Goal: Task Accomplishment & Management: Use online tool/utility

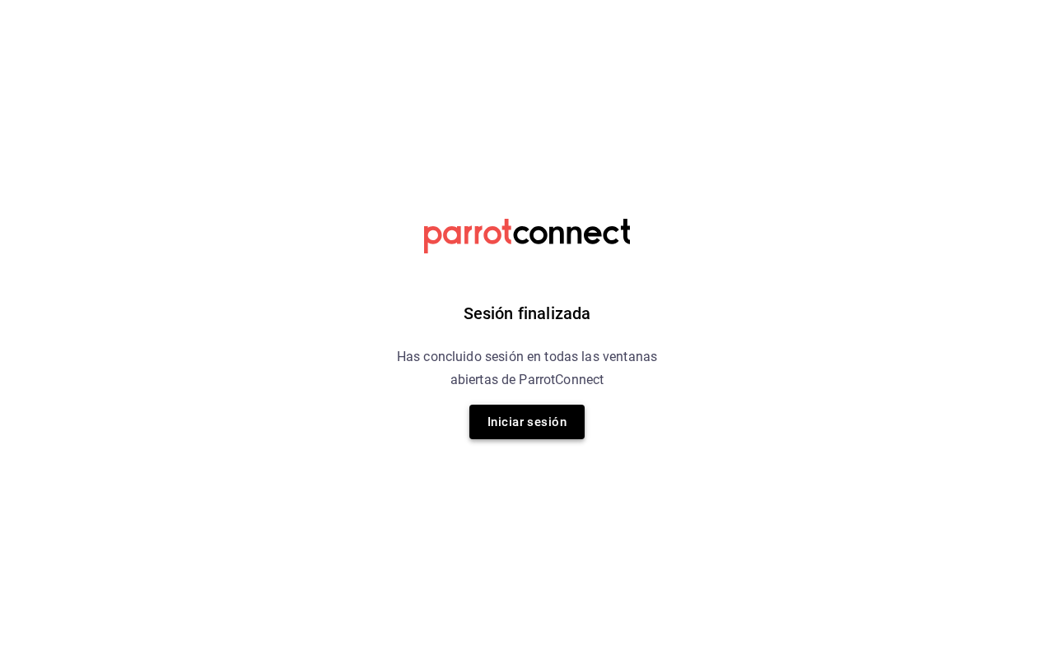
click at [559, 421] on button "Iniciar sesión" at bounding box center [526, 422] width 115 height 35
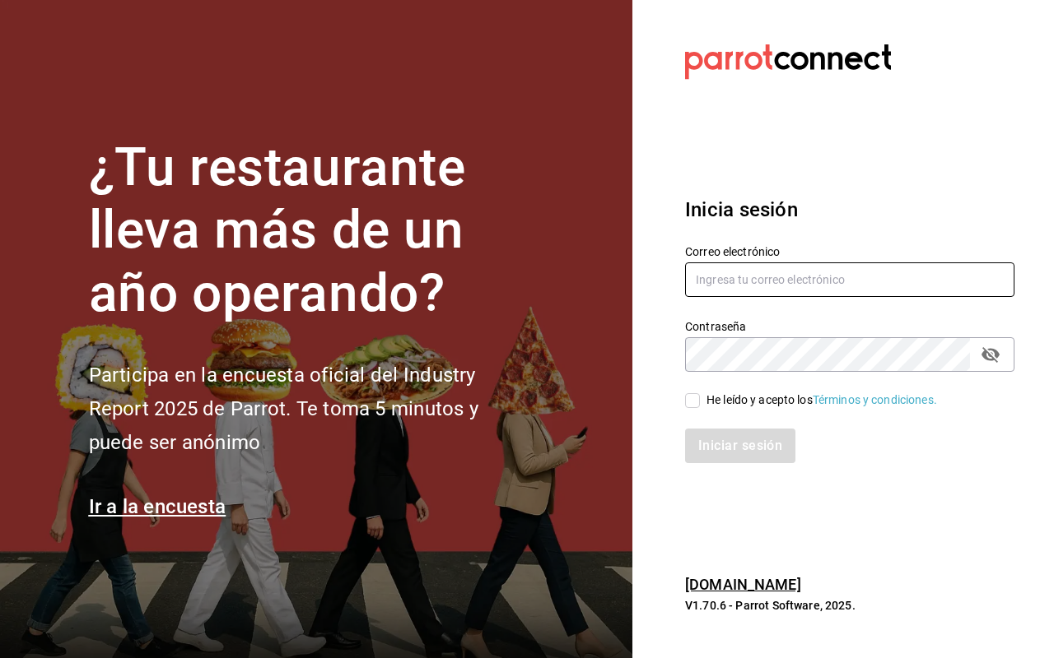
type input "[EMAIL_ADDRESS][DOMAIN_NAME]"
click at [693, 404] on input "He leído y acepto los Términos y condiciones." at bounding box center [692, 400] width 15 height 15
checkbox input "true"
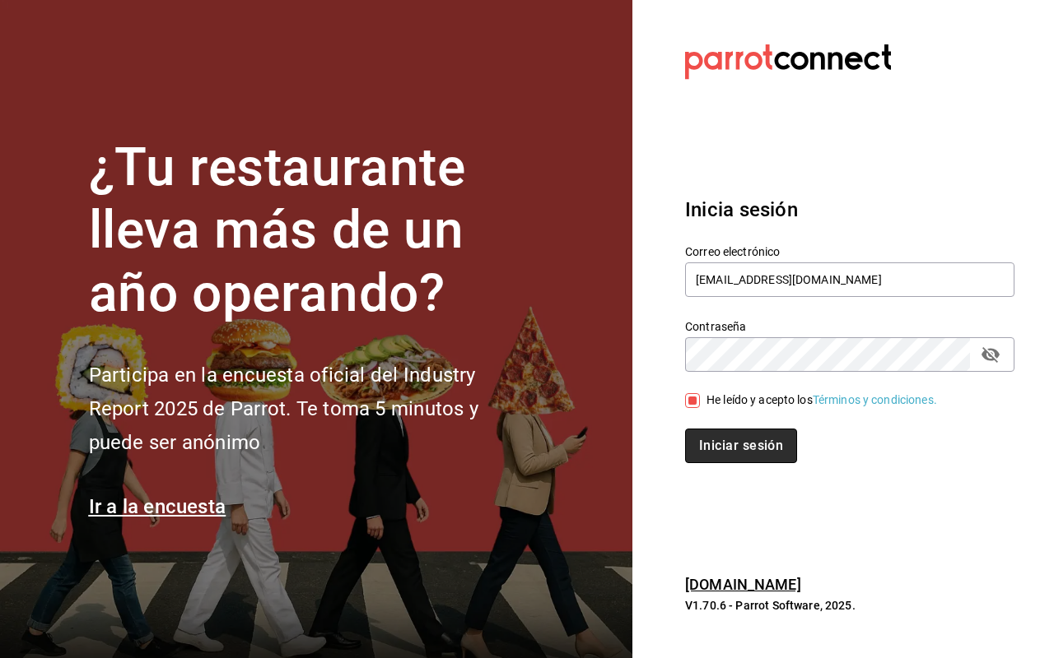
click at [698, 441] on button "Iniciar sesión" at bounding box center [741, 446] width 112 height 35
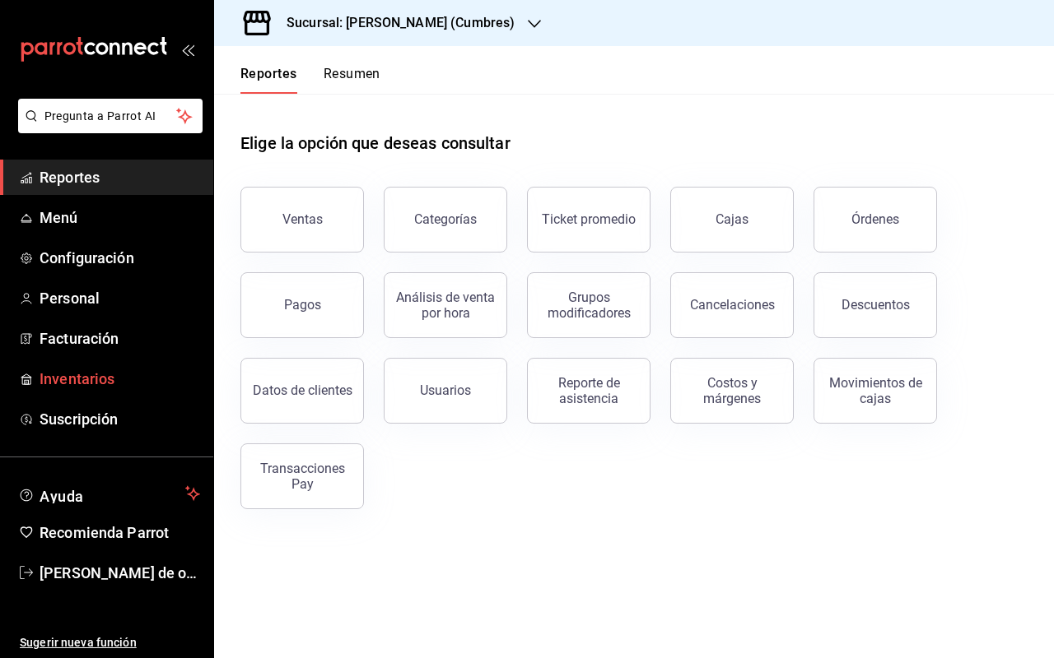
click at [95, 377] on span "Inventarios" at bounding box center [120, 379] width 160 height 22
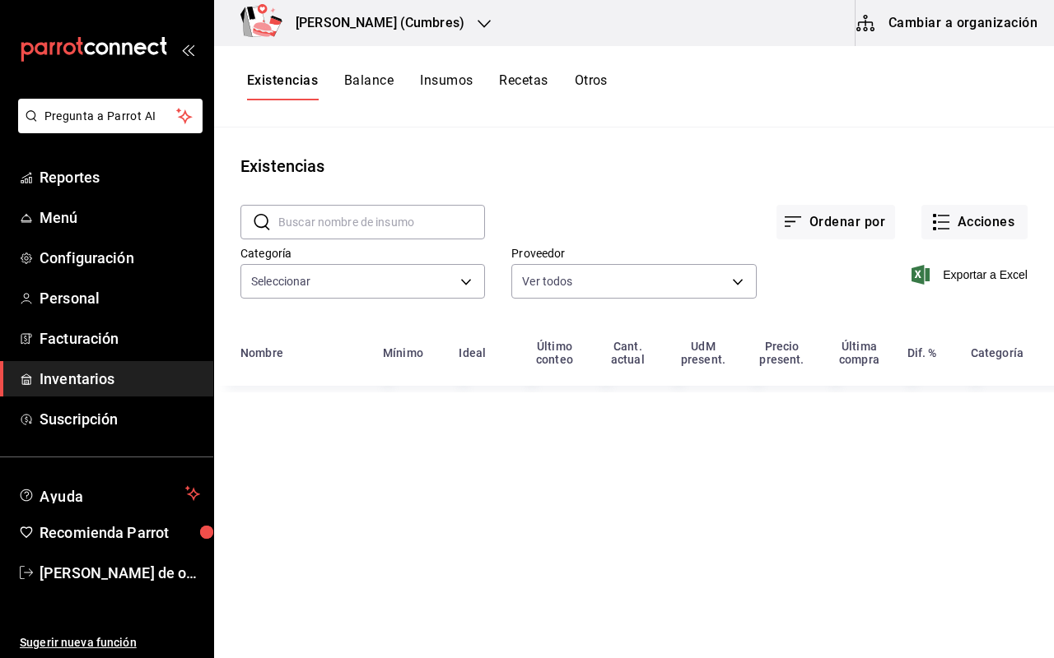
type input "eaf95e0b-dd87-403b-9c8f-59f5769ad16a,832976b8-8c27-4bf7-b18d-30264cd1be16,ced89…"
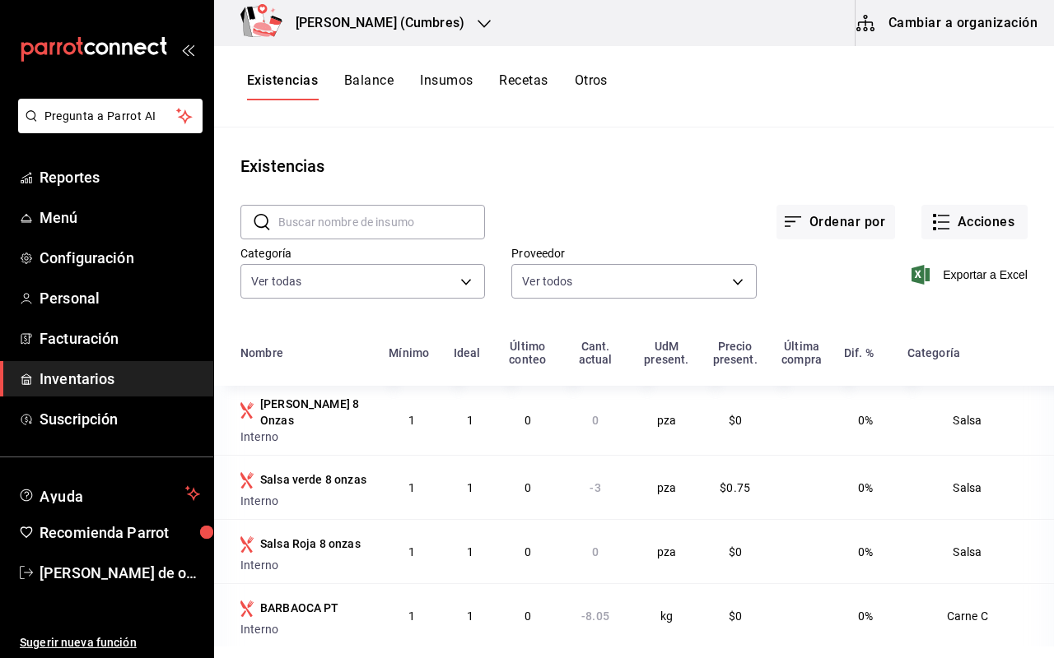
click at [596, 81] on button "Otros" at bounding box center [590, 86] width 33 height 28
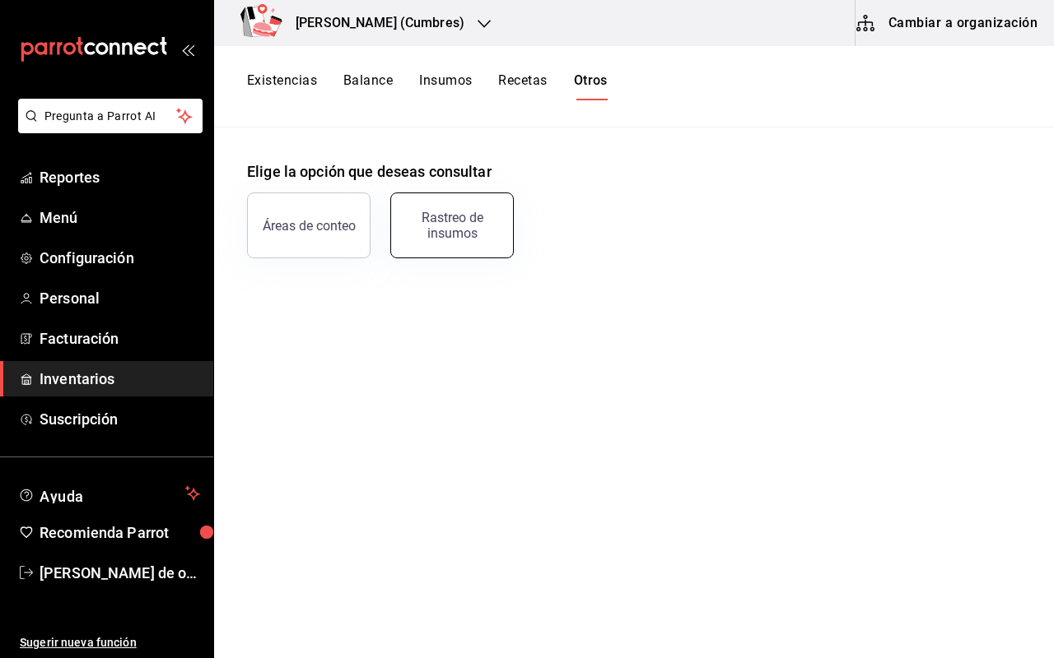
click at [473, 233] on div "Rastreo de insumos" at bounding box center [452, 225] width 102 height 31
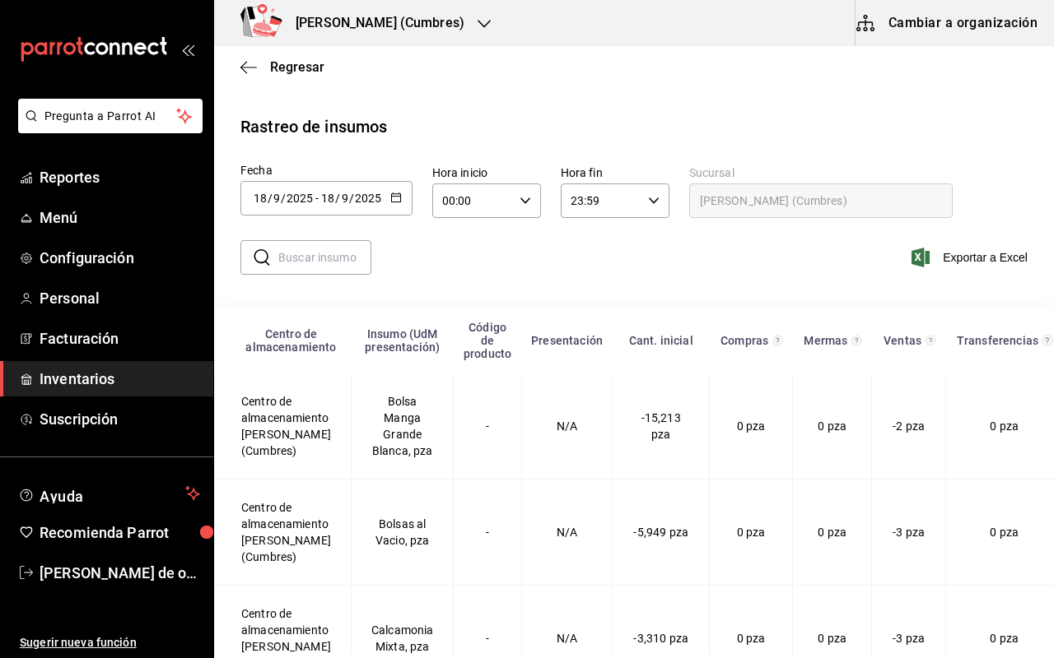
click at [310, 258] on input "text" at bounding box center [324, 257] width 93 height 33
click at [391, 198] on icon "button" at bounding box center [396, 198] width 12 height 12
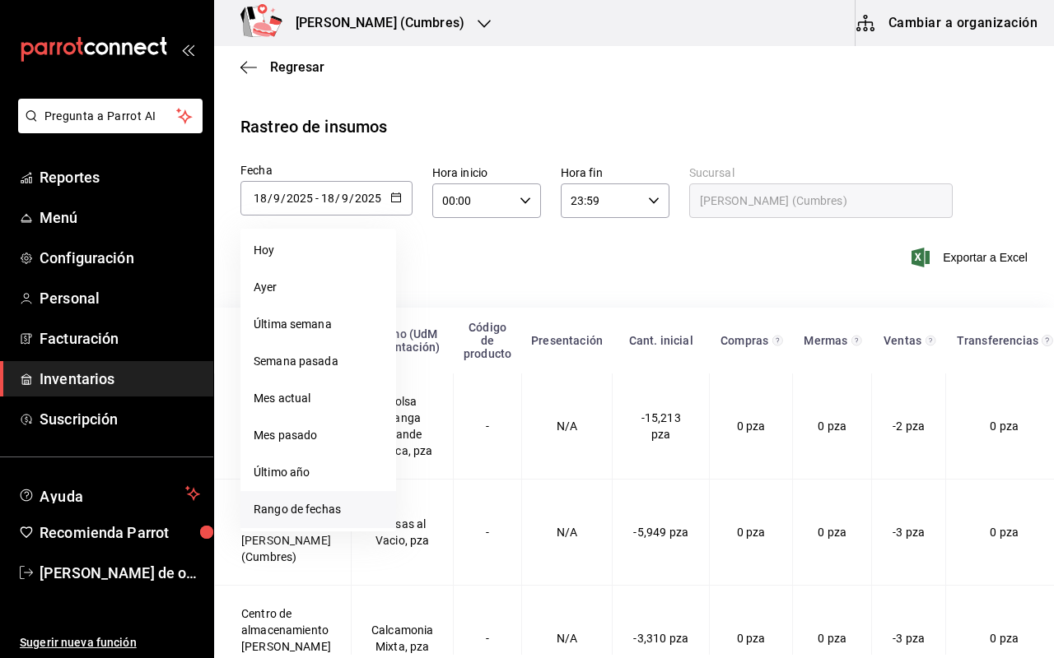
click at [271, 507] on li "Rango de fechas" at bounding box center [318, 509] width 156 height 37
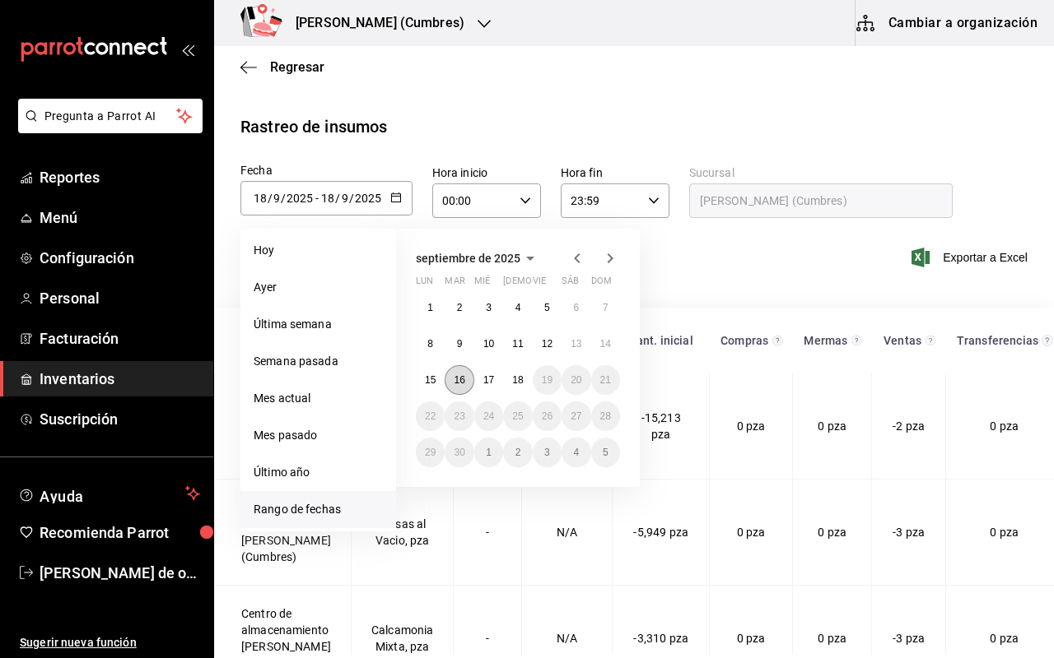
click at [451, 379] on button "16" at bounding box center [458, 380] width 29 height 30
click at [523, 372] on button "18" at bounding box center [517, 380] width 29 height 30
type input "2025-09-16"
type input "16"
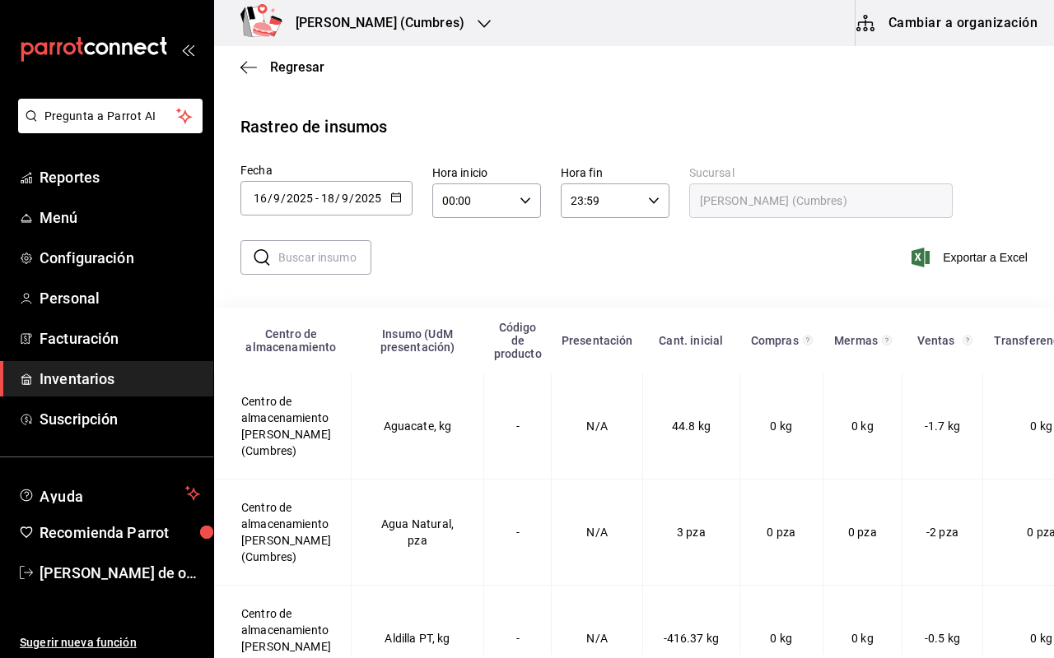
click at [353, 264] on input "text" at bounding box center [324, 257] width 93 height 33
type input "SUMA"
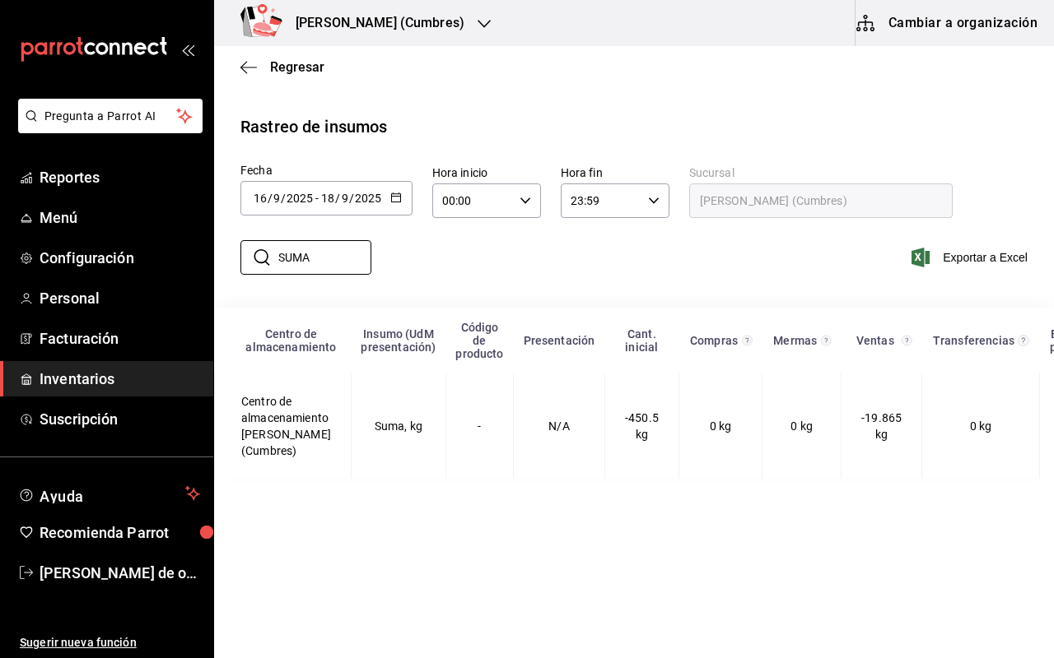
click at [477, 20] on icon "button" at bounding box center [483, 23] width 13 height 13
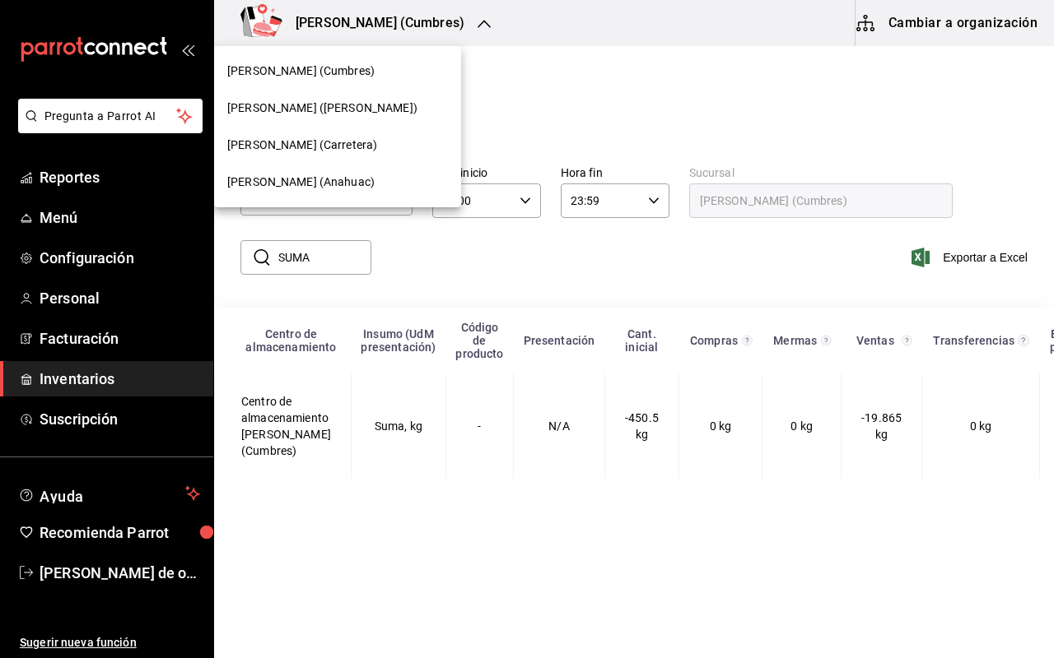
click at [328, 183] on span "Don Macizo (Anahuac)" at bounding box center [300, 182] width 147 height 17
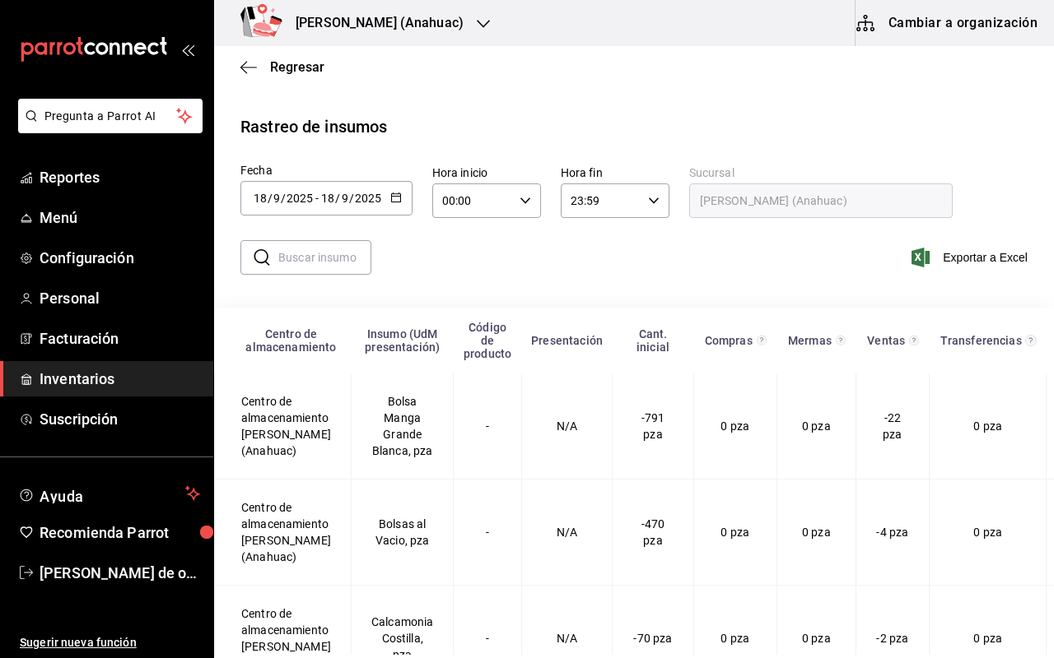
click at [395, 194] on icon "button" at bounding box center [396, 198] width 12 height 12
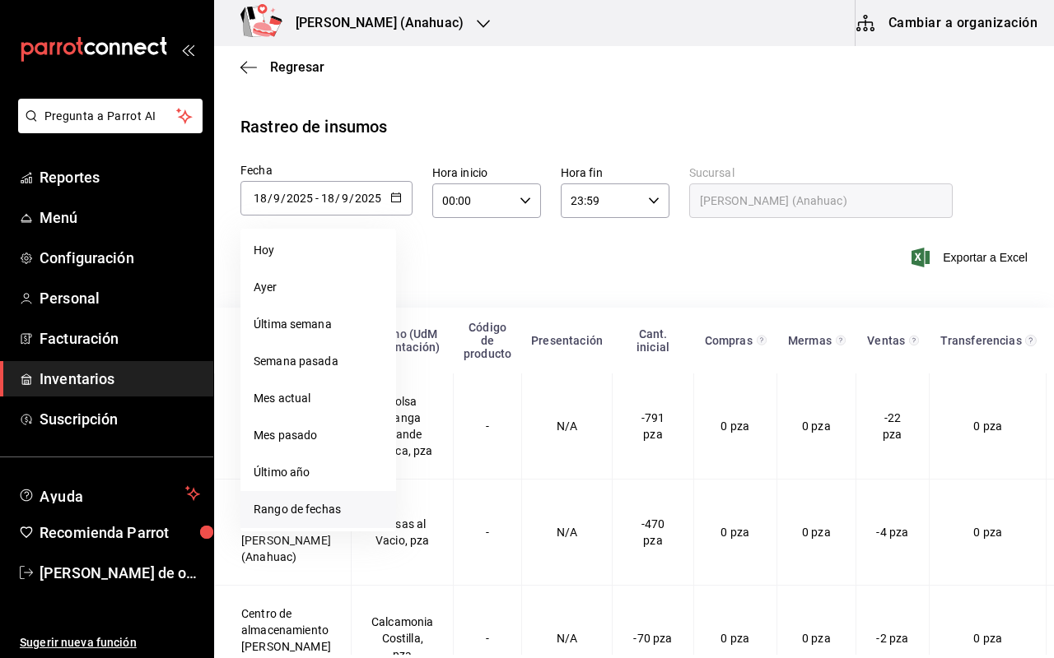
click at [291, 508] on li "Rango de fechas" at bounding box center [318, 509] width 156 height 37
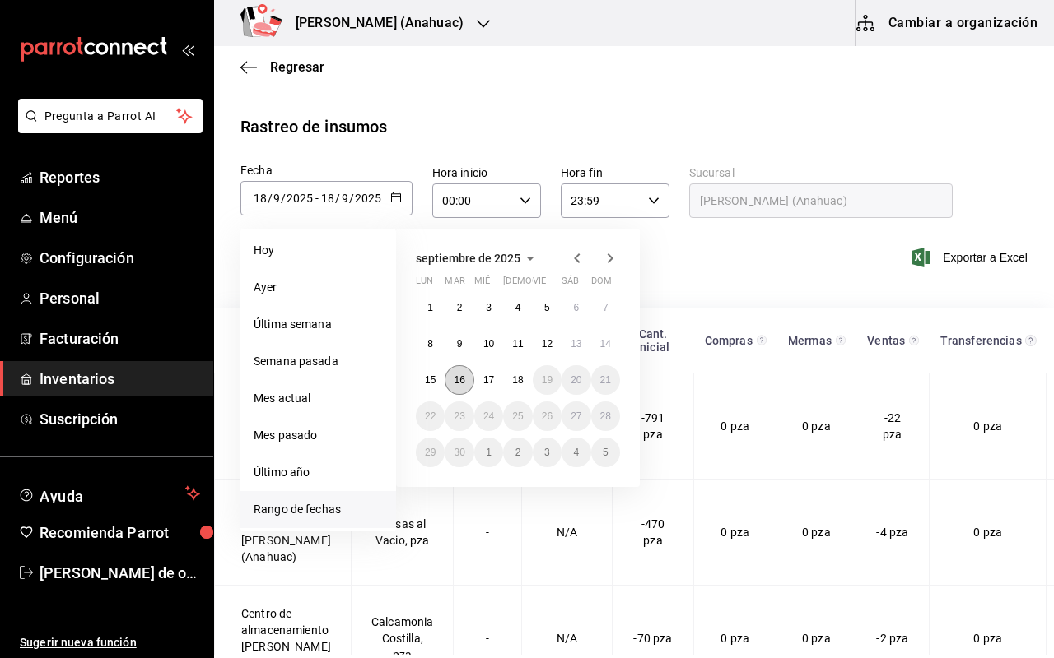
click at [453, 379] on button "16" at bounding box center [458, 380] width 29 height 30
click at [522, 382] on abbr "18" at bounding box center [517, 380] width 11 height 12
type input "2025-09-16"
type input "16"
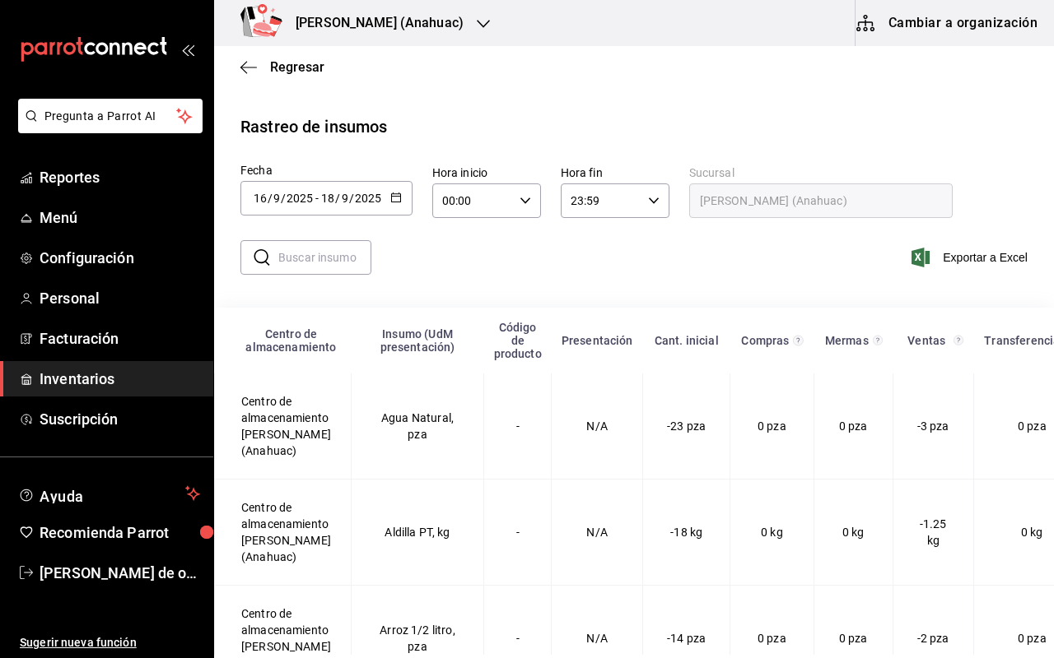
click at [323, 256] on input "text" at bounding box center [324, 257] width 93 height 33
type input "SUMA"
